Goal: Task Accomplishment & Management: Complete application form

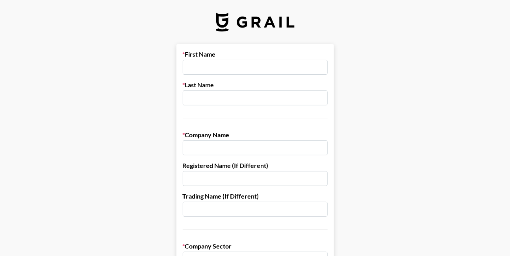
click at [236, 54] on label "First Name" at bounding box center [255, 54] width 145 height 8
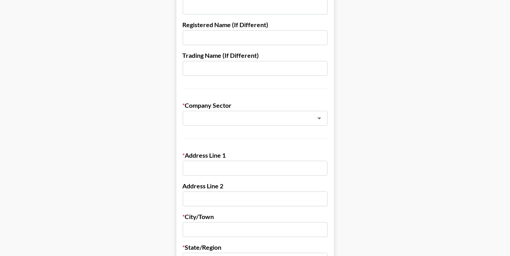
scroll to position [179, 0]
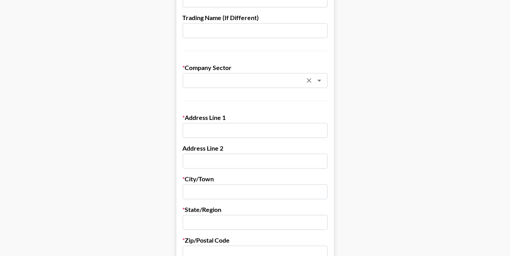
click at [246, 80] on input "text" at bounding box center [244, 80] width 115 height 9
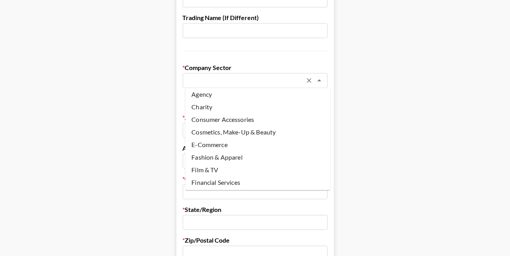
scroll to position [0, 0]
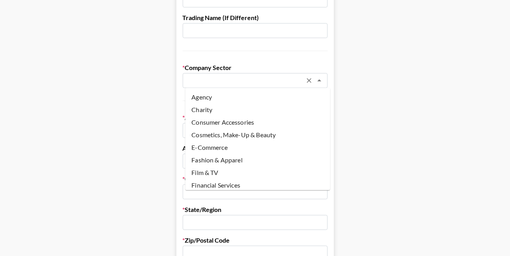
click at [217, 162] on li "Fashion & Apparel" at bounding box center [257, 160] width 145 height 13
type input "Fashion & Apparel"
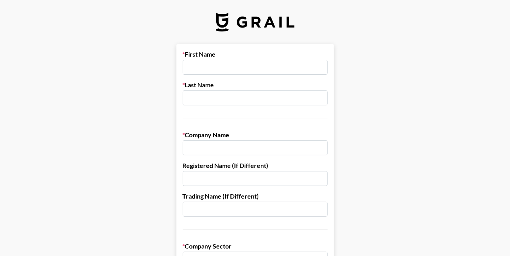
click at [211, 67] on input "text" at bounding box center [255, 67] width 145 height 15
type input "[PERSON_NAME]"
click at [216, 100] on input "text" at bounding box center [255, 98] width 145 height 15
type input "Mou"
click at [229, 149] on input "text" at bounding box center [255, 148] width 145 height 15
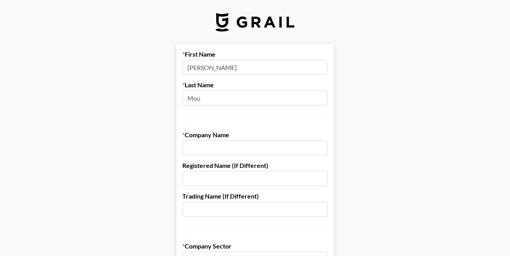
click at [218, 150] on input "text" at bounding box center [255, 148] width 145 height 15
paste input "Iizard Auspicious Limited"
type input "Iizard Auspicious Limited"
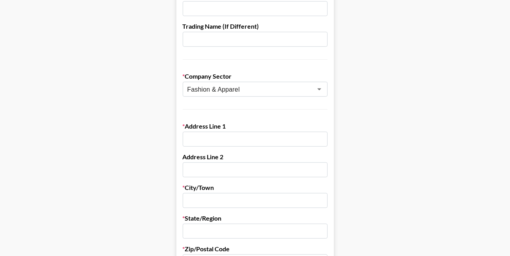
scroll to position [179, 0]
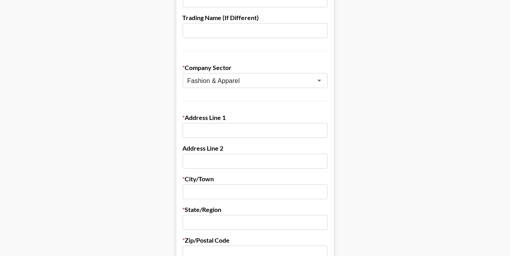
click at [228, 130] on input "text" at bounding box center [255, 130] width 145 height 15
click at [221, 127] on input "text" at bounding box center [255, 130] width 145 height 15
paste input "SHOP [STREET_ADDRESS]"
type input "SHOP [STREET_ADDRESS]"
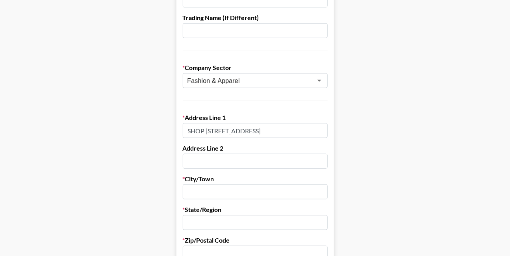
click at [292, 109] on form "First Name [PERSON_NAME] Last Name Mou Company Name Iizard Auspicious Limited R…" at bounding box center [255, 205] width 158 height 680
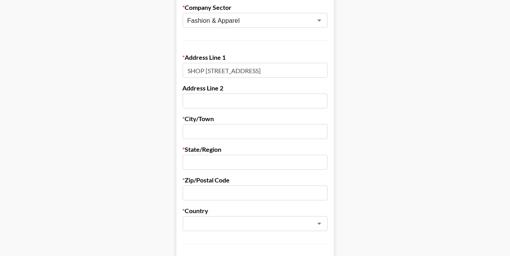
scroll to position [286, 0]
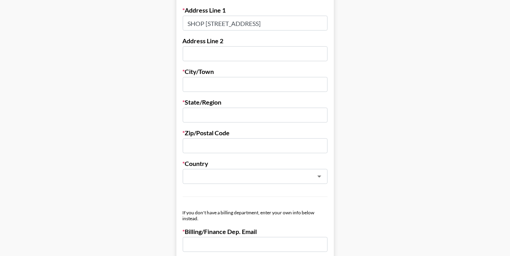
click at [213, 111] on input "text" at bounding box center [255, 115] width 145 height 15
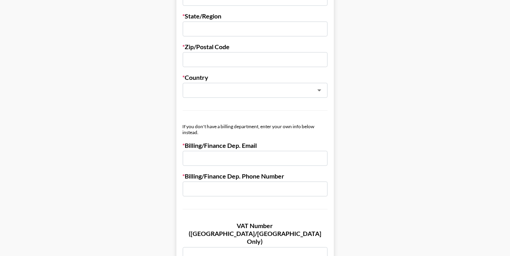
scroll to position [245, 0]
